Goal: Use online tool/utility: Utilize a website feature to perform a specific function

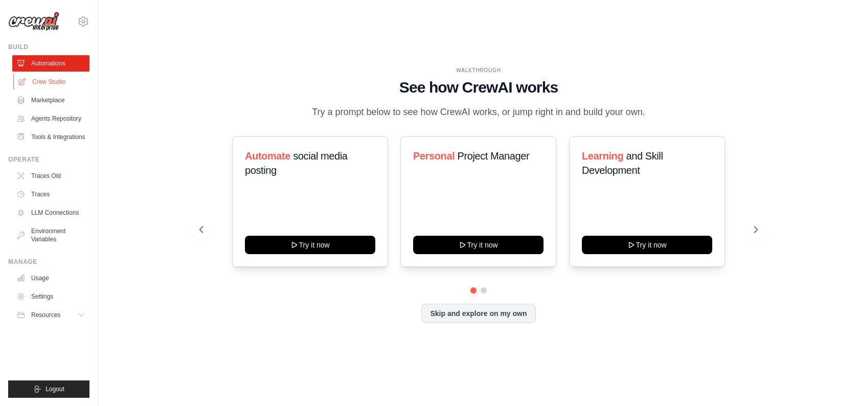
click at [64, 82] on link "Crew Studio" at bounding box center [51, 82] width 77 height 16
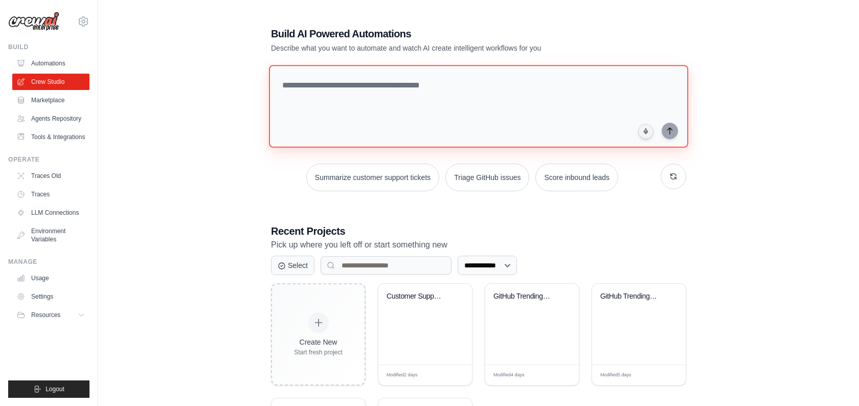
click at [418, 110] on textarea at bounding box center [478, 106] width 419 height 83
paste textarea "**********"
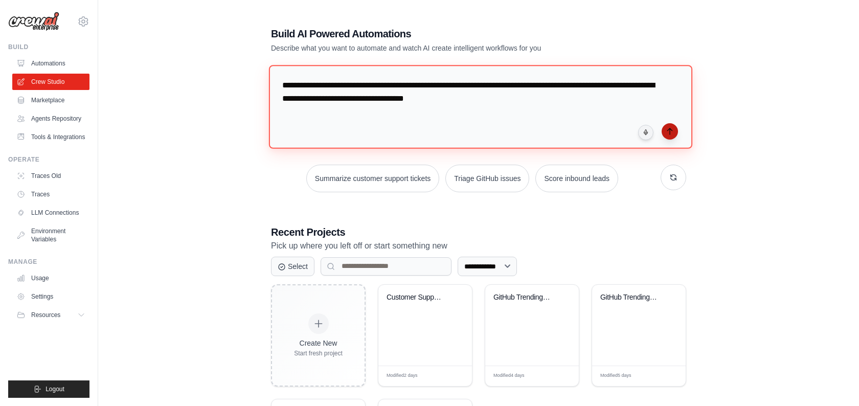
type textarea "**********"
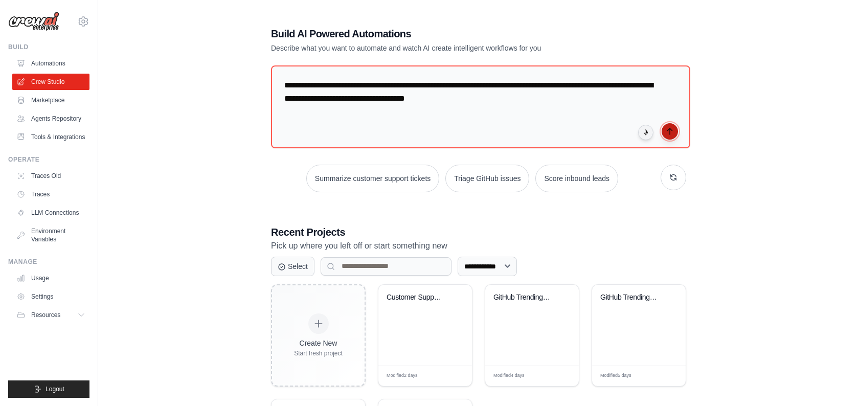
click at [674, 133] on button "submit" at bounding box center [669, 131] width 16 height 16
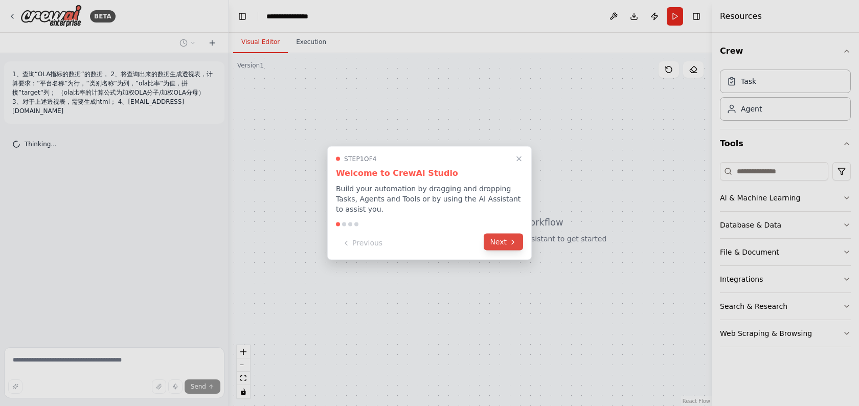
click at [510, 241] on icon at bounding box center [513, 242] width 8 height 8
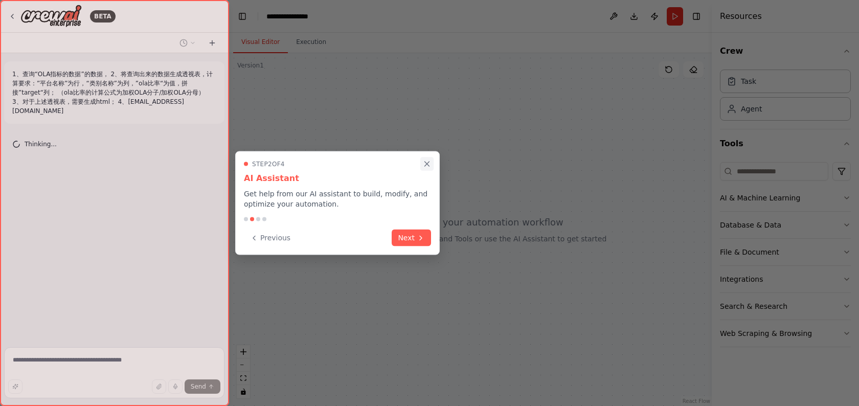
click at [427, 165] on icon "Close walkthrough" at bounding box center [426, 163] width 9 height 9
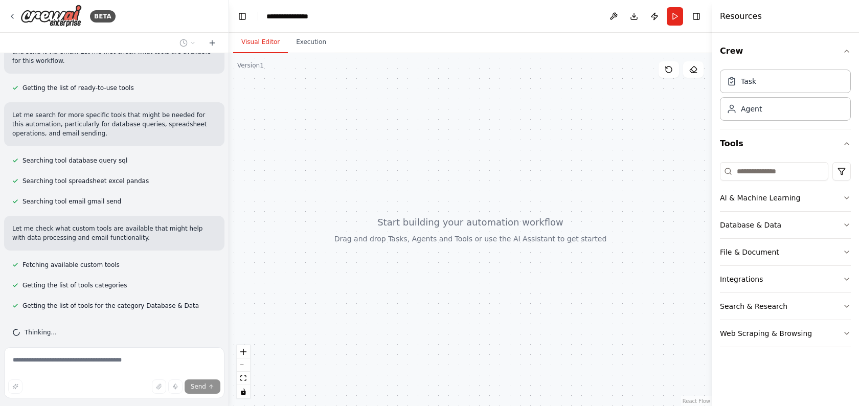
scroll to position [135, 0]
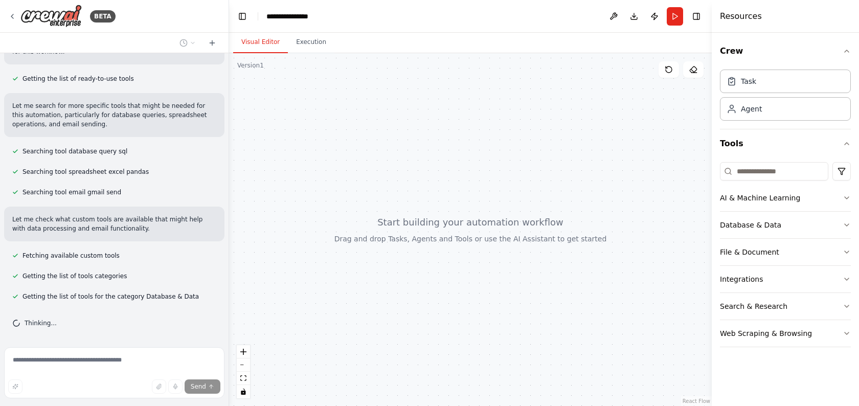
click at [81, 299] on span "Getting the list of tools for the category Database & Data" at bounding box center [110, 296] width 176 height 8
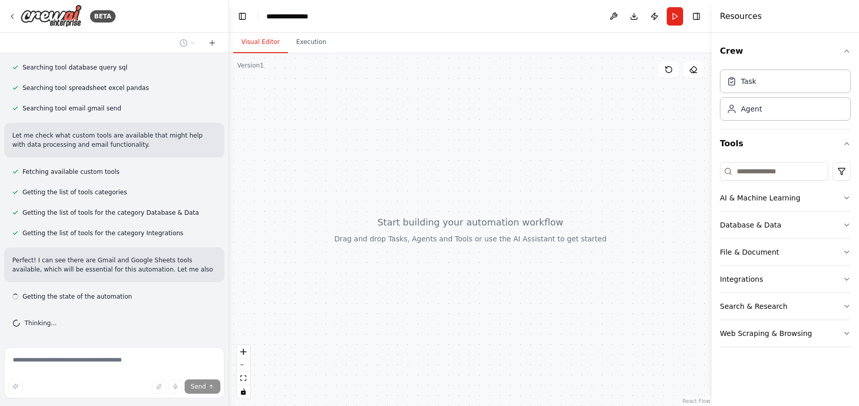
scroll to position [228, 0]
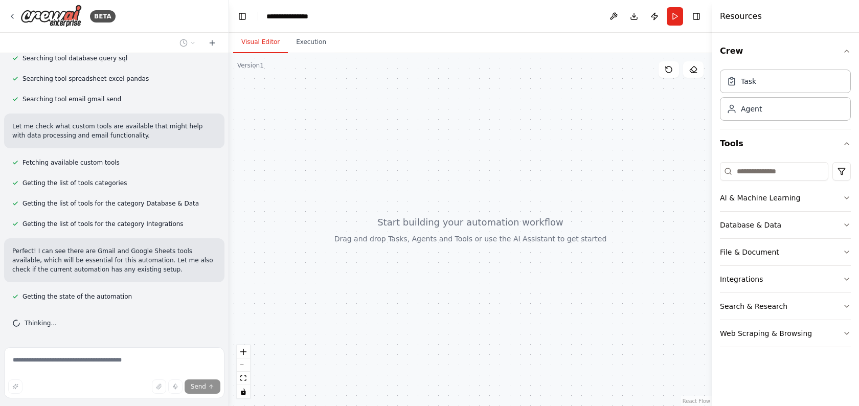
click at [99, 289] on div "1、查询“OLA指标的数据”的数据， 2、将查询出来的数据生成透视表，计算要求：”平台名称”为行，“类别名称”为列，”ola比率“为值，拼接”target“列…" at bounding box center [114, 198] width 228 height 290
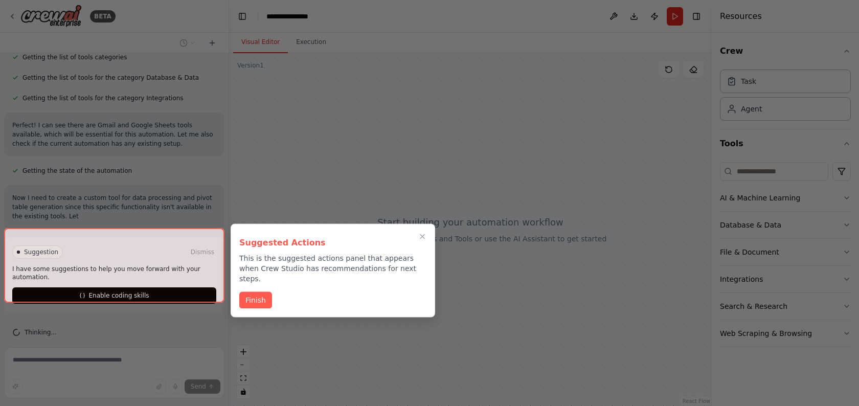
scroll to position [363, 0]
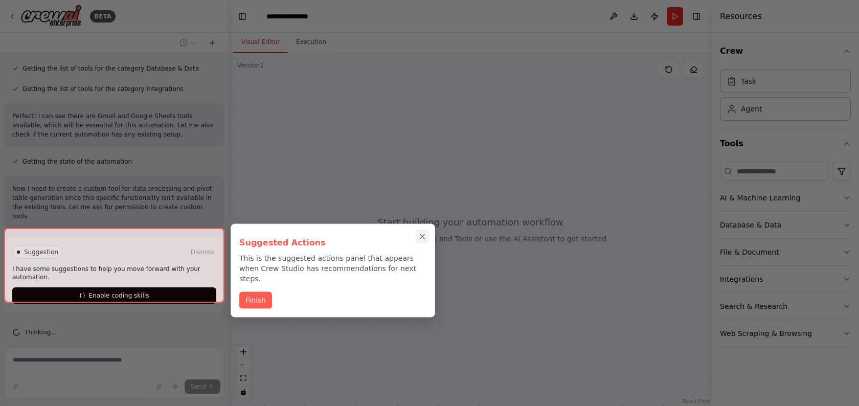
click at [422, 239] on icon "Close walkthrough" at bounding box center [422, 236] width 9 height 9
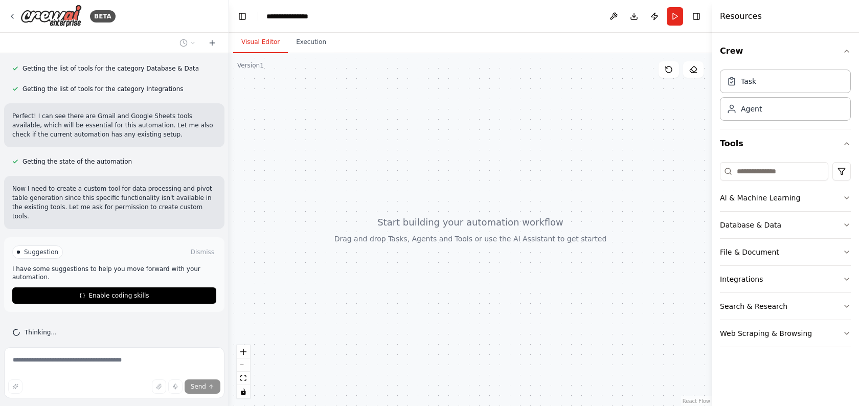
click at [124, 199] on p "Now I need to create a custom tool for data processing and pivot table generati…" at bounding box center [114, 202] width 204 height 37
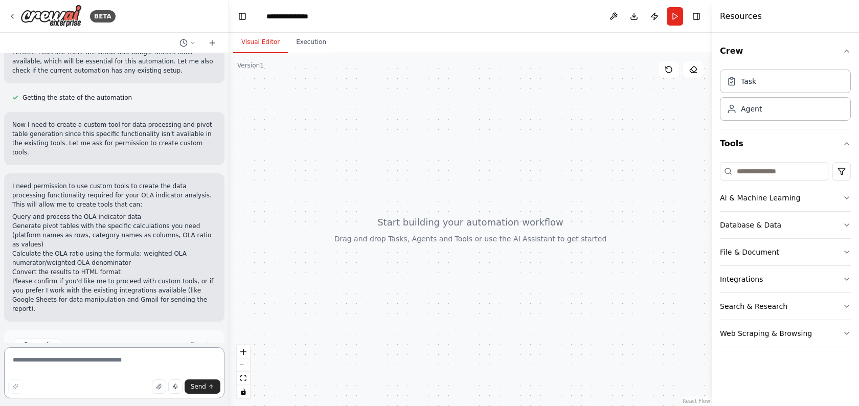
scroll to position [477, 0]
